Goal: Find specific page/section: Find specific page/section

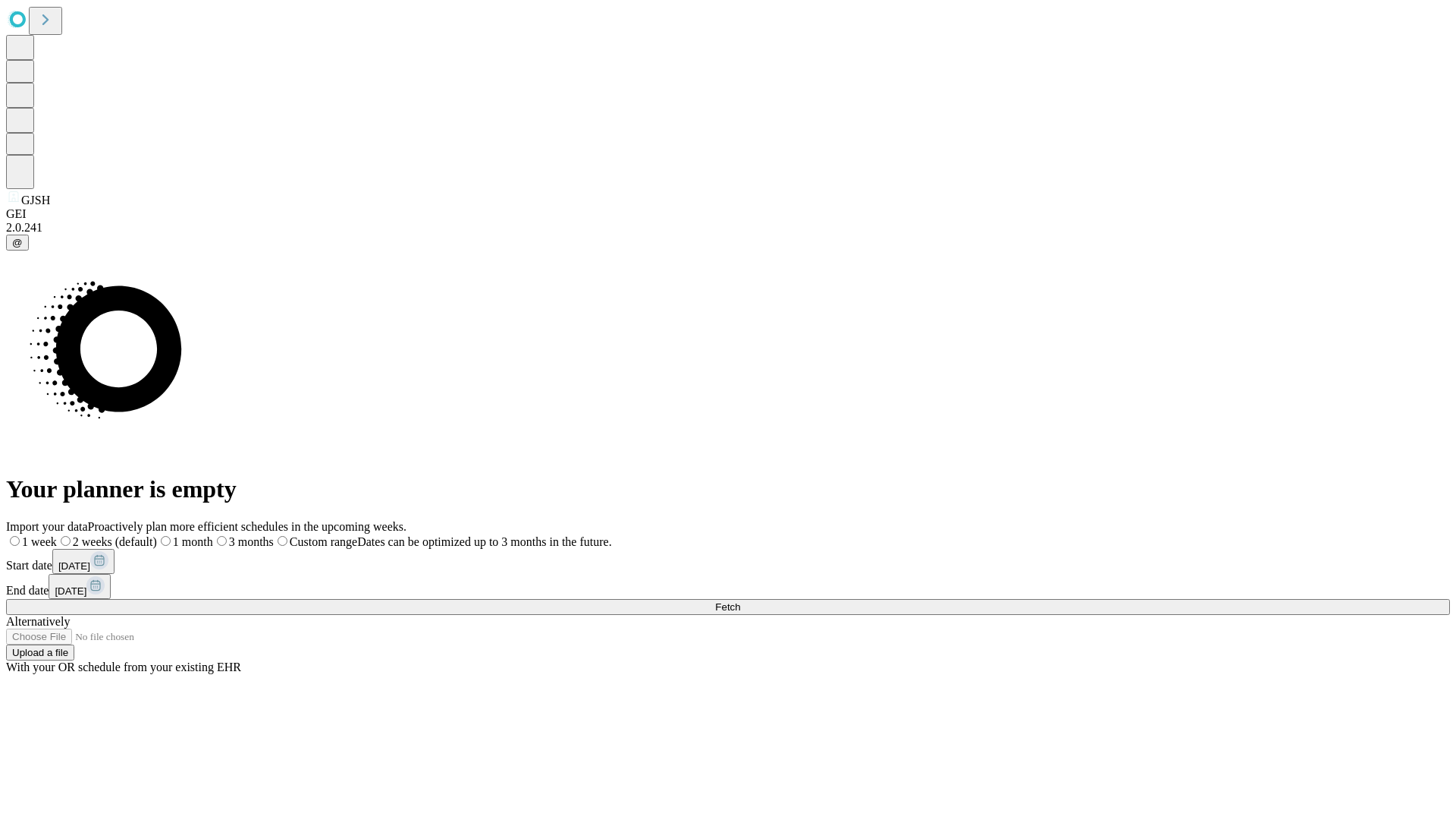
click at [741, 601] on span "Fetch" at bounding box center [727, 607] width 25 height 12
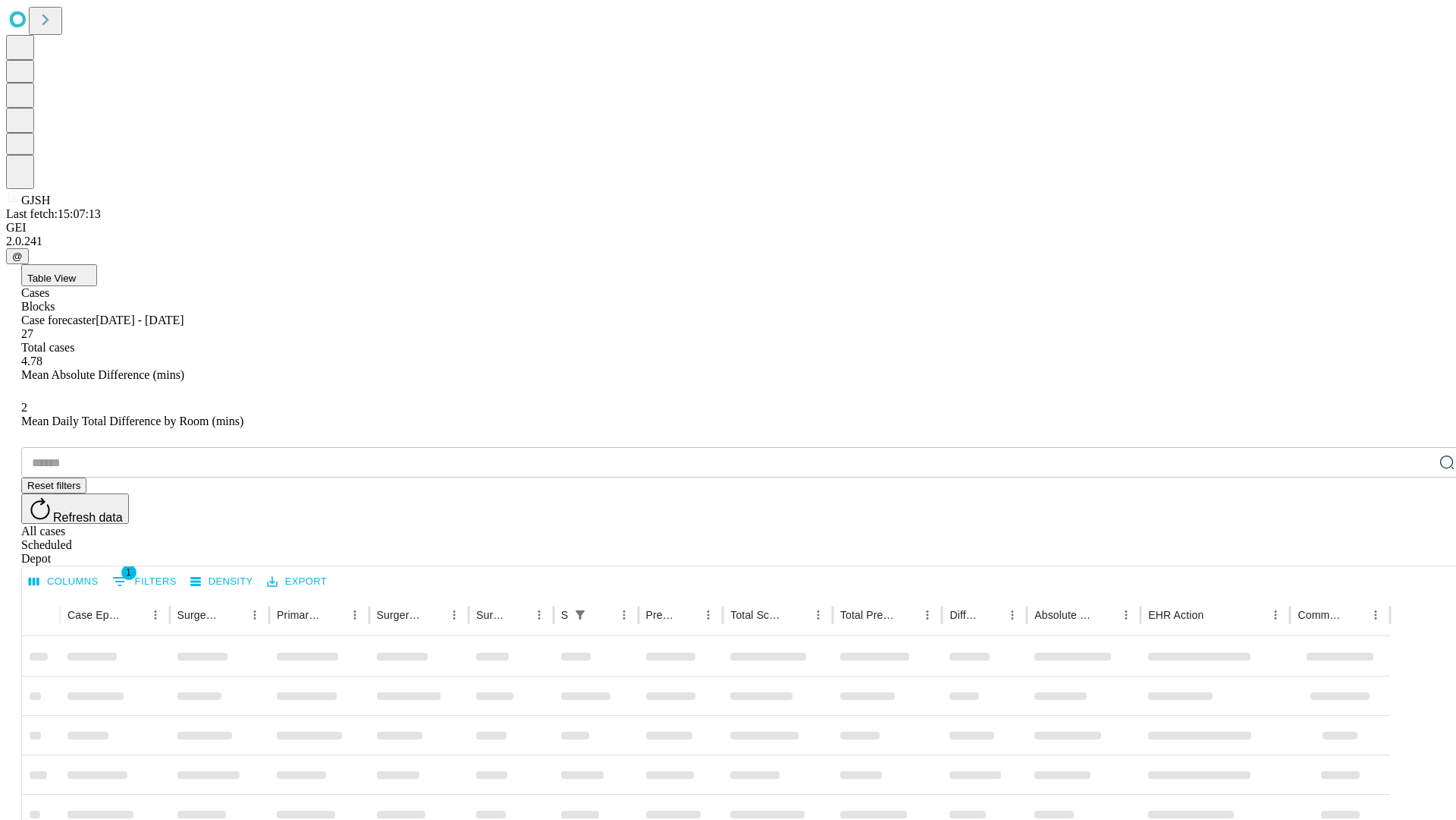
click at [1417, 552] on div "Depot" at bounding box center [744, 559] width 1444 height 14
